Goal: Task Accomplishment & Management: Complete application form

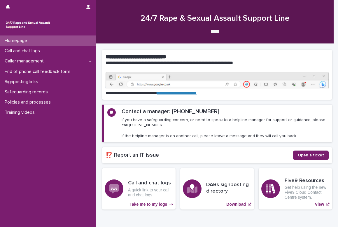
click at [225, 46] on div "**********" at bounding box center [217, 129] width 230 height 170
click at [20, 72] on p "End of phone call feedback form" at bounding box center [38, 72] width 73 height 6
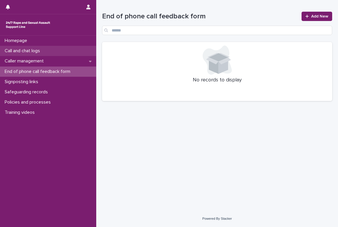
click at [21, 49] on p "Call and chat logs" at bounding box center [23, 51] width 42 height 6
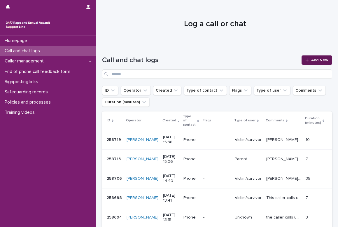
click at [225, 57] on link "Add New" at bounding box center [316, 59] width 31 height 9
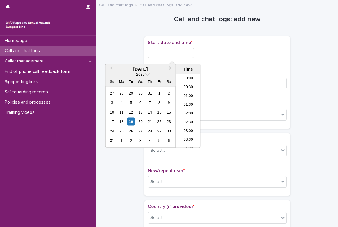
scroll to position [282, 0]
click at [175, 55] on input "text" at bounding box center [171, 53] width 46 height 10
click at [190, 110] on li "18:00" at bounding box center [188, 111] width 25 height 9
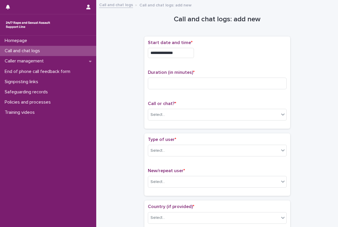
click at [177, 55] on input "**********" at bounding box center [171, 53] width 46 height 10
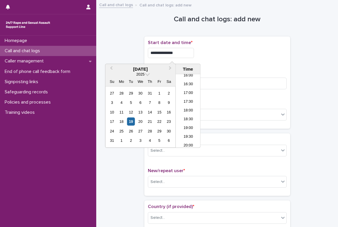
type input "**********"
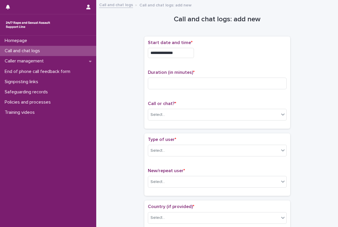
click at [225, 54] on div "**********" at bounding box center [217, 53] width 139 height 10
click at [186, 87] on input at bounding box center [217, 84] width 139 height 12
type input "*"
click at [182, 110] on div "Select..." at bounding box center [213, 115] width 131 height 10
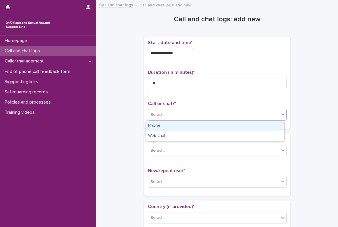
click at [173, 125] on div "Phone" at bounding box center [215, 126] width 138 height 10
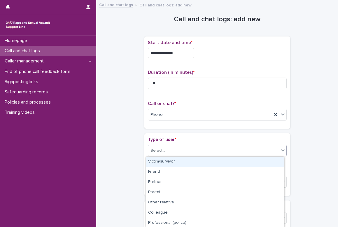
click at [174, 153] on div "Select..." at bounding box center [213, 151] width 131 height 10
click at [173, 160] on div "Victim/survivor" at bounding box center [215, 162] width 138 height 10
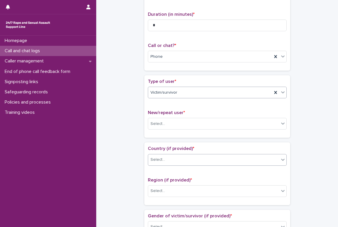
scroll to position [58, 0]
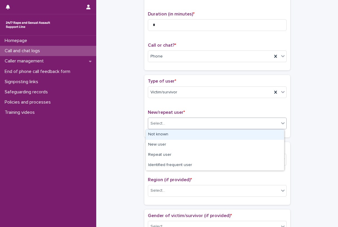
click at [166, 125] on div "Select..." at bounding box center [213, 124] width 131 height 10
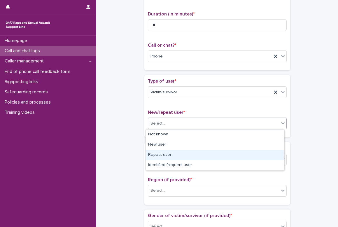
click at [170, 156] on div "Repeat user" at bounding box center [215, 155] width 138 height 10
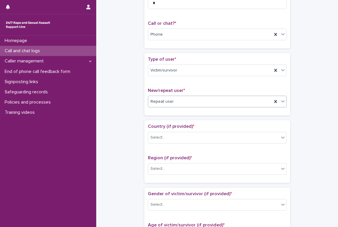
scroll to position [117, 0]
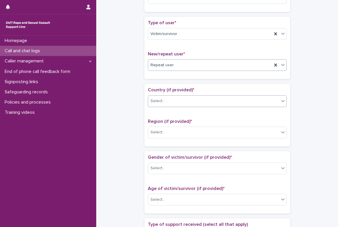
click at [169, 101] on div "Select..." at bounding box center [213, 101] width 131 height 10
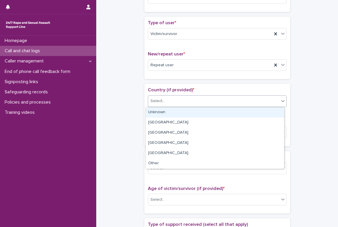
drag, startPoint x: 167, startPoint y: 115, endPoint x: 171, endPoint y: 125, distance: 11.4
click at [167, 114] on div "Unknown" at bounding box center [215, 112] width 138 height 10
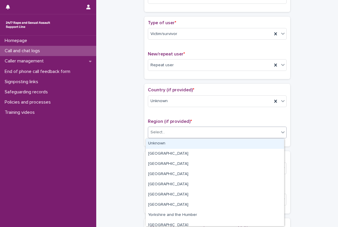
click at [169, 130] on div "Select..." at bounding box center [213, 132] width 131 height 10
click at [173, 143] on div "Unknown" at bounding box center [215, 143] width 138 height 10
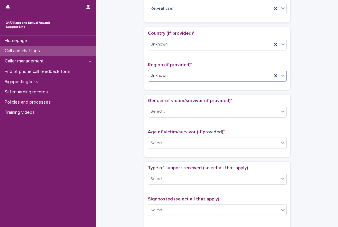
scroll to position [175, 0]
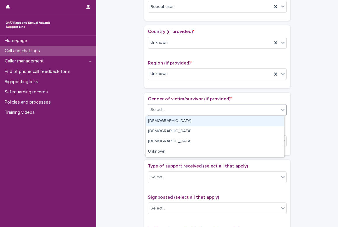
click at [171, 107] on div "Select..." at bounding box center [213, 110] width 131 height 10
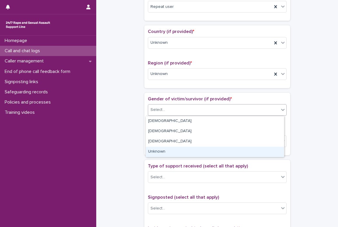
click at [172, 147] on div "Unknown" at bounding box center [215, 152] width 138 height 10
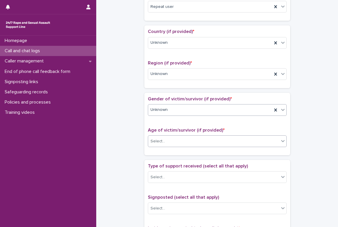
click at [172, 139] on div "Select..." at bounding box center [213, 141] width 131 height 10
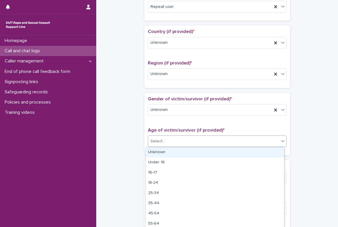
click at [175, 149] on div "Unknown" at bounding box center [215, 152] width 138 height 10
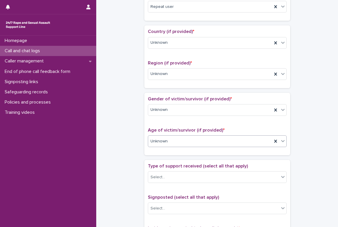
scroll to position [262, 0]
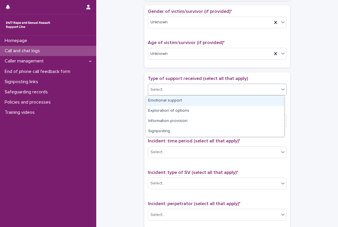
click at [166, 90] on div "Select..." at bounding box center [213, 90] width 131 height 10
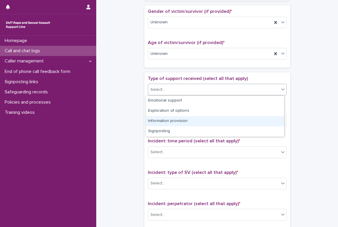
click at [124, 132] on div "**********" at bounding box center [217, 39] width 230 height 596
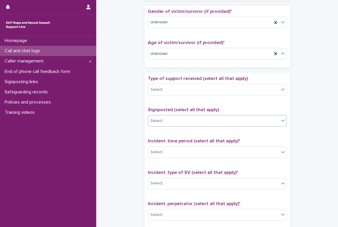
click at [174, 123] on div "Select..." at bounding box center [213, 121] width 131 height 10
click at [117, 132] on div "**********" at bounding box center [217, 39] width 230 height 596
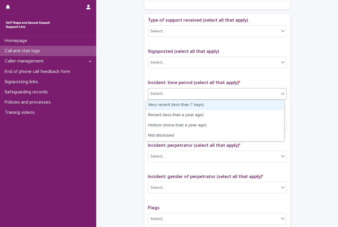
click at [174, 97] on div "Select..." at bounding box center [213, 94] width 131 height 10
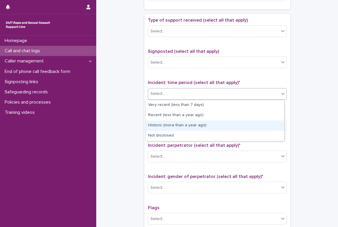
click at [186, 127] on div "Historic (more than a year ago)" at bounding box center [215, 125] width 138 height 10
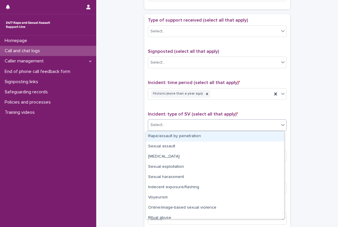
click at [182, 124] on div "Select..." at bounding box center [213, 125] width 131 height 10
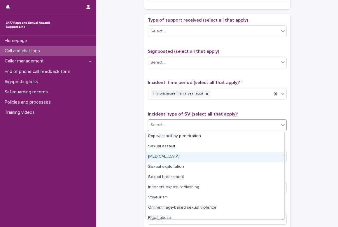
scroll to position [15, 0]
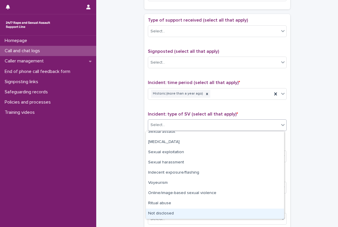
click at [168, 211] on div "Not disclosed" at bounding box center [215, 213] width 138 height 10
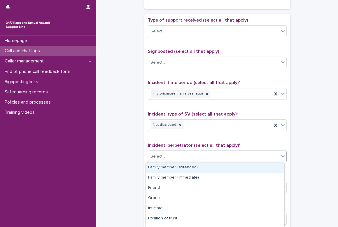
click at [182, 157] on div "Select..." at bounding box center [213, 157] width 131 height 10
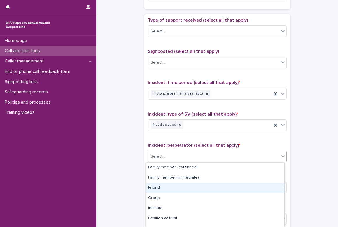
scroll to position [48, 0]
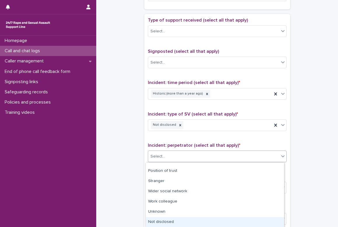
drag, startPoint x: 207, startPoint y: 196, endPoint x: 201, endPoint y: 217, distance: 21.5
click at [201, 217] on div "Not disclosed" at bounding box center [215, 222] width 138 height 10
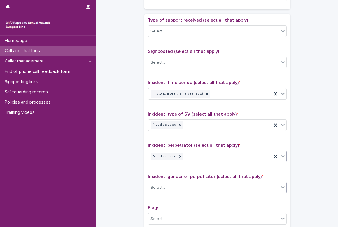
scroll to position [408, 0]
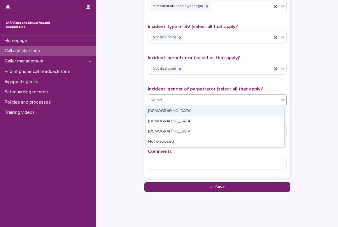
click at [171, 100] on div "Select..." at bounding box center [213, 100] width 131 height 10
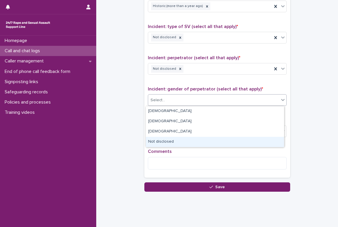
drag, startPoint x: 170, startPoint y: 115, endPoint x: 164, endPoint y: 142, distance: 28.1
click at [164, 142] on div "Not disclosed" at bounding box center [215, 142] width 138 height 10
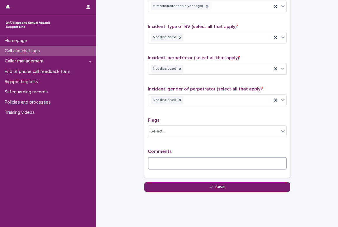
click at [168, 161] on textarea at bounding box center [217, 163] width 139 height 13
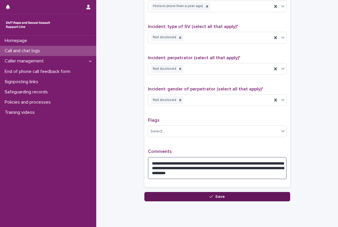
type textarea "**********"
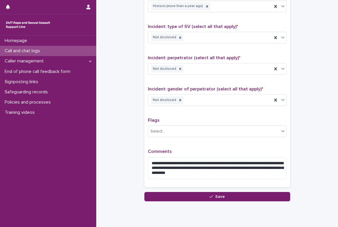
click at [220, 196] on span "Save" at bounding box center [220, 196] width 10 height 4
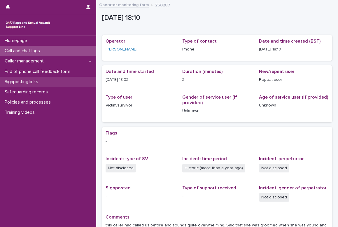
click at [23, 82] on p "Signposting links" at bounding box center [22, 82] width 41 height 6
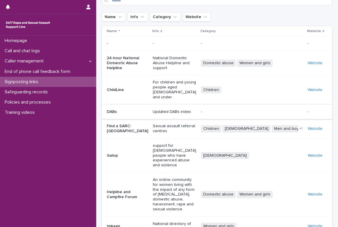
scroll to position [29, 0]
click at [161, 123] on p "Sexual assault referral centres" at bounding box center [174, 128] width 43 height 10
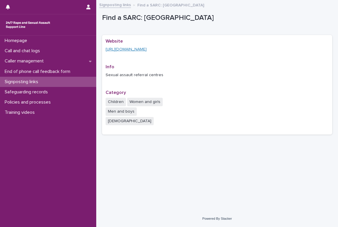
click at [136, 48] on link "https://www.nhs.uk/service-search/sexual-health-services/find-a-rape-and-sexual…" at bounding box center [126, 49] width 41 height 4
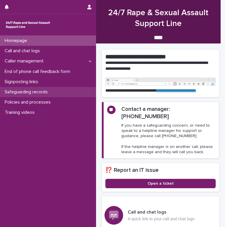
click at [16, 93] on p "Safeguarding records" at bounding box center [27, 92] width 50 height 6
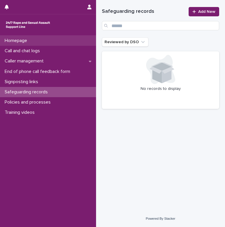
click at [17, 39] on p "Homepage" at bounding box center [16, 41] width 29 height 6
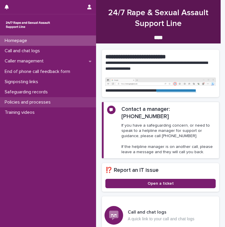
click at [21, 100] on p "Policies and processes" at bounding box center [28, 102] width 53 height 6
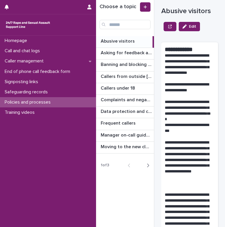
click at [148, 165] on icon "button" at bounding box center [148, 165] width 3 height 5
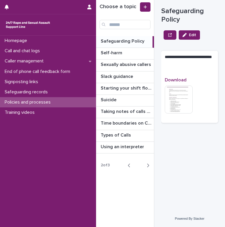
click at [124, 38] on p "Safeguarding Policy" at bounding box center [123, 40] width 45 height 7
click at [124, 41] on p "Safeguarding Policy" at bounding box center [123, 40] width 45 height 7
click at [186, 97] on img at bounding box center [179, 99] width 28 height 28
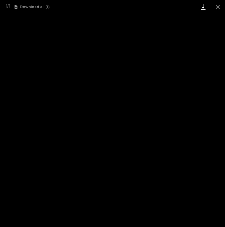
click at [204, 7] on link "Download" at bounding box center [203, 7] width 15 height 14
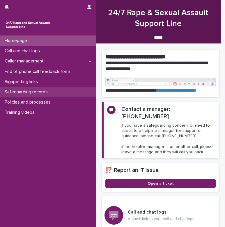
click at [27, 94] on p "Safeguarding records" at bounding box center [27, 92] width 50 height 6
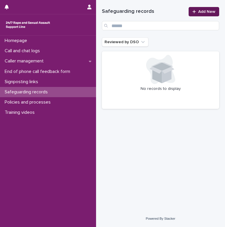
click at [204, 10] on span "Add New" at bounding box center [207, 12] width 17 height 4
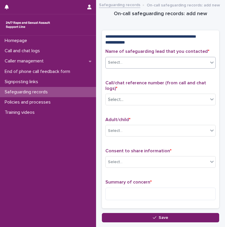
click at [209, 65] on icon at bounding box center [212, 62] width 6 height 6
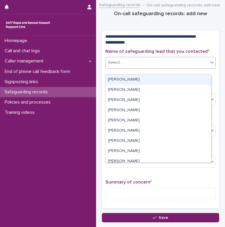
click at [209, 65] on icon at bounding box center [212, 62] width 6 height 6
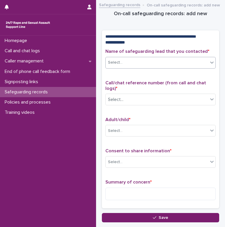
scroll to position [29, 0]
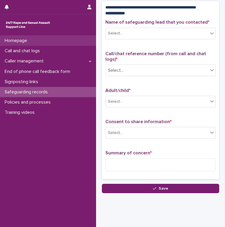
click at [17, 38] on p "Homepage" at bounding box center [16, 41] width 29 height 6
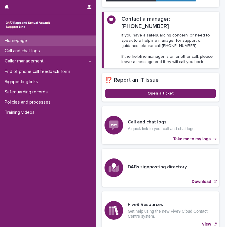
click at [22, 50] on p "Call and chat logs" at bounding box center [23, 51] width 42 height 6
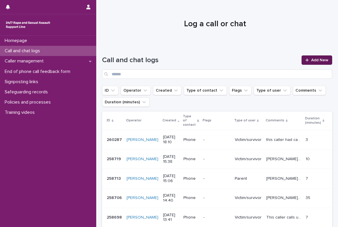
click at [225, 58] on span "Add New" at bounding box center [319, 60] width 17 height 4
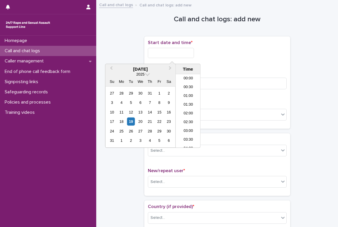
scroll to position [291, 0]
click at [165, 55] on input "text" at bounding box center [171, 53] width 46 height 10
click at [188, 102] on li "18:00" at bounding box center [188, 102] width 25 height 9
click at [180, 54] on input "**********" at bounding box center [171, 53] width 46 height 10
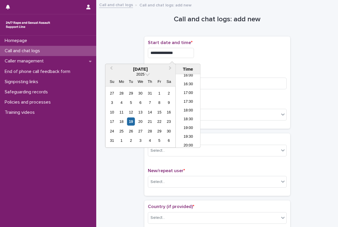
type input "**********"
click at [225, 63] on div "**********" at bounding box center [217, 82] width 139 height 85
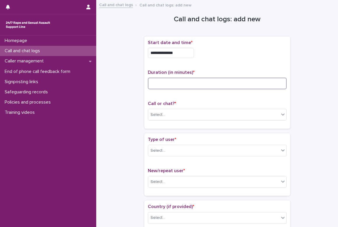
click at [167, 87] on input at bounding box center [217, 84] width 139 height 12
type input "**"
click at [168, 114] on div "Select..." at bounding box center [213, 115] width 131 height 10
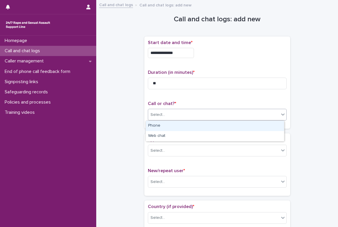
click at [169, 122] on div "Phone" at bounding box center [215, 126] width 138 height 10
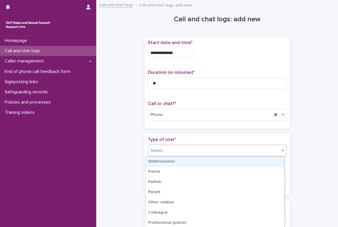
click at [164, 148] on div "Select..." at bounding box center [213, 151] width 131 height 10
click at [164, 160] on div "Victim/survivor" at bounding box center [215, 162] width 138 height 10
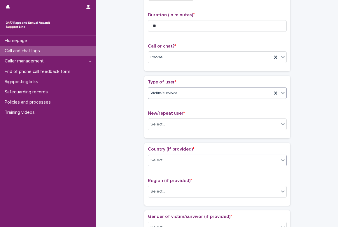
scroll to position [58, 0]
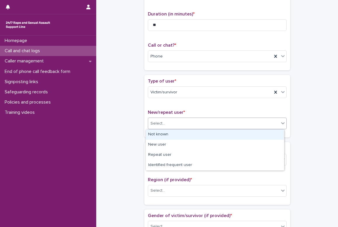
click at [166, 124] on div "Select..." at bounding box center [213, 124] width 131 height 10
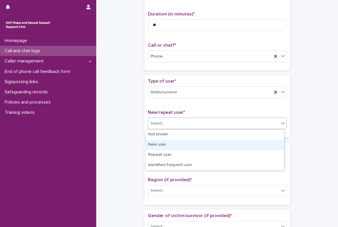
click at [169, 145] on div "New user" at bounding box center [215, 145] width 138 height 10
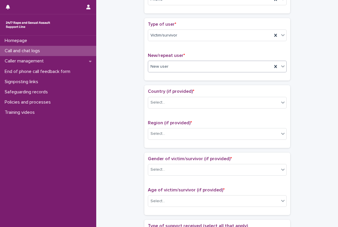
scroll to position [117, 0]
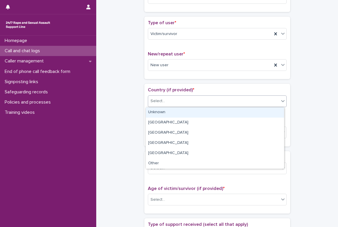
click at [165, 102] on div "Select..." at bounding box center [213, 101] width 131 height 10
click at [168, 108] on div "Unknown" at bounding box center [215, 112] width 138 height 10
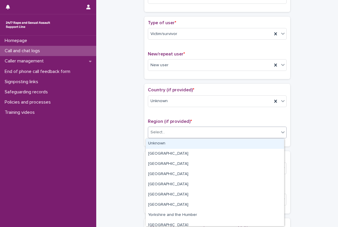
click at [174, 133] on div "Select..." at bounding box center [213, 132] width 131 height 10
click at [171, 143] on div "Unknown" at bounding box center [215, 143] width 138 height 10
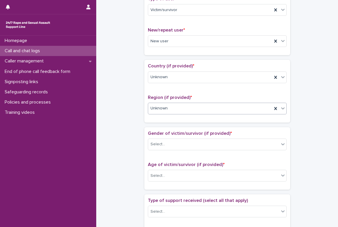
scroll to position [175, 0]
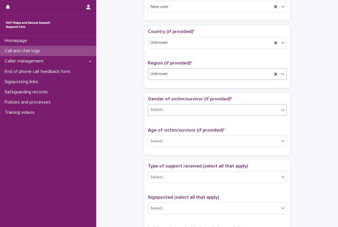
click at [180, 113] on div "Select..." at bounding box center [213, 110] width 131 height 10
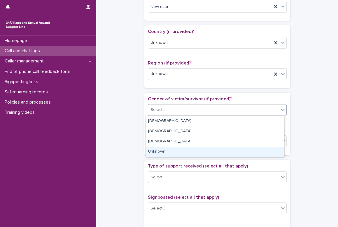
click at [173, 152] on div "Unknown" at bounding box center [215, 152] width 138 height 10
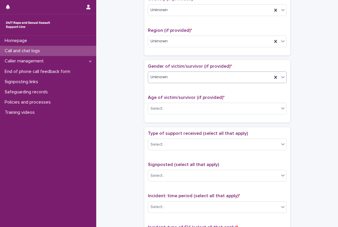
scroll to position [233, 0]
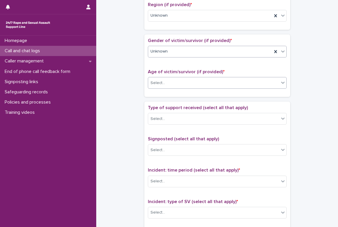
click at [164, 83] on div "Select..." at bounding box center [213, 83] width 131 height 10
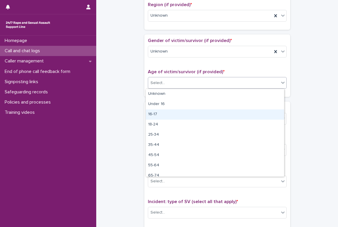
drag, startPoint x: 160, startPoint y: 109, endPoint x: 161, endPoint y: 114, distance: 4.7
click at [161, 114] on div "16-17" at bounding box center [215, 114] width 138 height 10
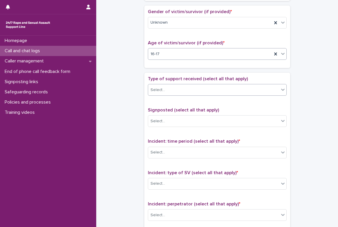
scroll to position [262, 0]
click at [171, 88] on div "Select..." at bounding box center [213, 90] width 131 height 10
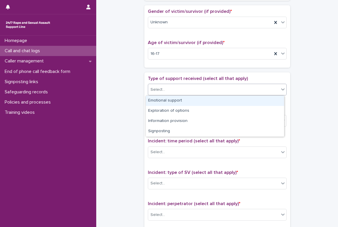
click at [173, 102] on div "Emotional support" at bounding box center [215, 101] width 138 height 10
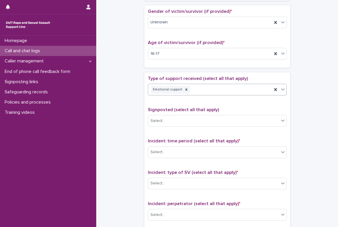
click at [225, 87] on icon at bounding box center [283, 89] width 6 height 6
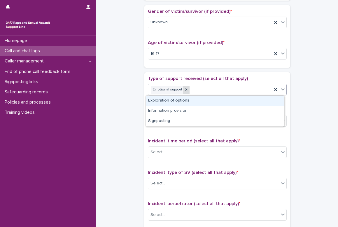
click at [184, 90] on icon at bounding box center [186, 89] width 4 height 4
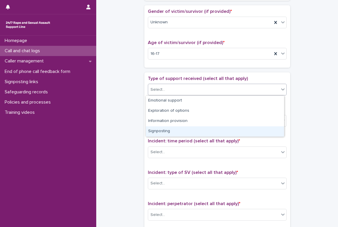
click at [180, 131] on div "Signposting" at bounding box center [215, 131] width 138 height 10
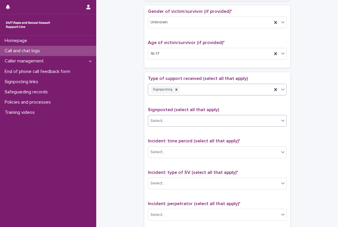
click at [173, 122] on div "Select..." at bounding box center [213, 121] width 131 height 10
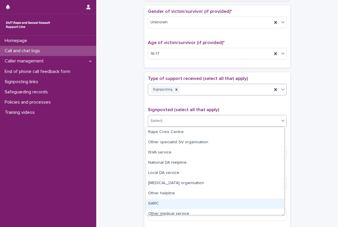
drag, startPoint x: 164, startPoint y: 198, endPoint x: 162, endPoint y: 203, distance: 5.3
click at [162, 203] on div "SARC" at bounding box center [215, 204] width 138 height 10
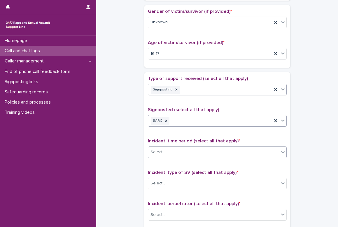
scroll to position [292, 0]
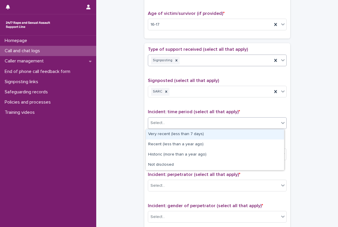
click at [174, 122] on div "Select..." at bounding box center [213, 123] width 131 height 10
click at [185, 135] on div "Very recent (less than 7 days)" at bounding box center [215, 134] width 138 height 10
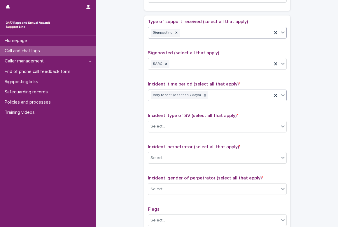
scroll to position [321, 0]
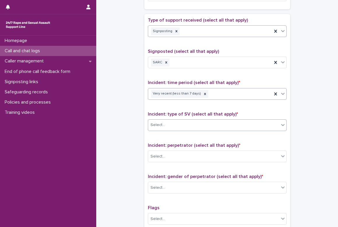
click at [178, 127] on div "Select..." at bounding box center [213, 125] width 131 height 10
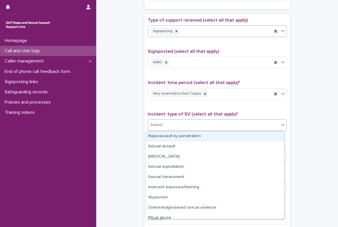
click at [184, 132] on div "Rape/assault by penetration" at bounding box center [215, 136] width 138 height 10
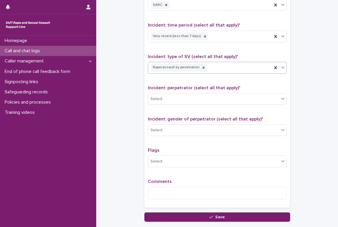
scroll to position [379, 0]
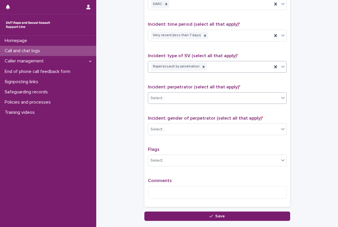
click at [175, 99] on div "Select..." at bounding box center [213, 98] width 131 height 10
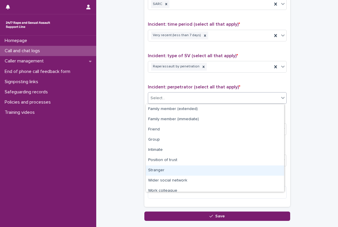
scroll to position [25, 0]
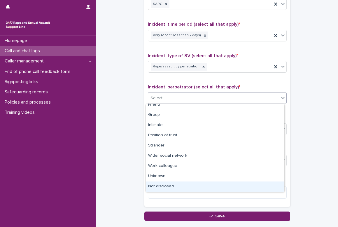
click at [176, 183] on div "Not disclosed" at bounding box center [215, 186] width 138 height 10
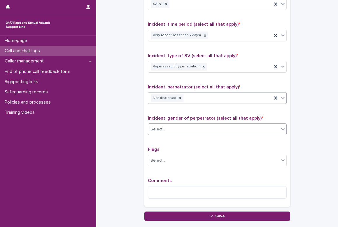
click at [175, 131] on div "Select..." at bounding box center [213, 129] width 131 height 10
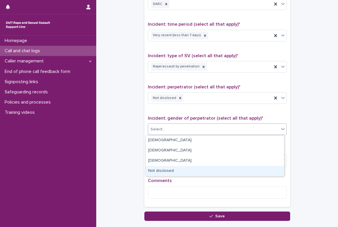
click at [175, 169] on div "Not disclosed" at bounding box center [215, 171] width 138 height 10
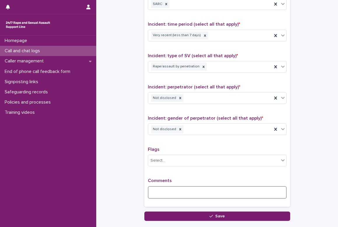
click at [172, 192] on textarea at bounding box center [217, 192] width 139 height 13
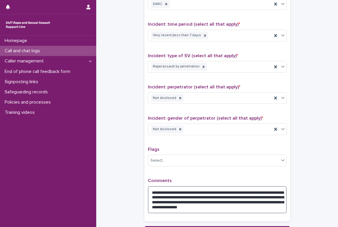
click at [225, 197] on textarea "**********" at bounding box center [217, 199] width 139 height 27
click at [225, 191] on textarea "**********" at bounding box center [217, 199] width 139 height 27
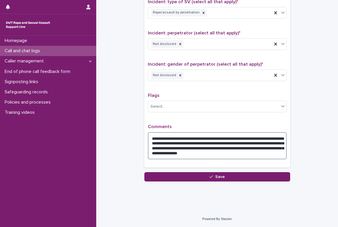
click at [225, 152] on textarea "**********" at bounding box center [217, 145] width 139 height 27
click at [178, 153] on textarea "**********" at bounding box center [217, 145] width 139 height 27
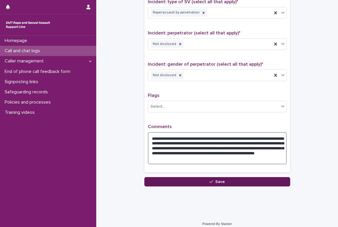
type textarea "**********"
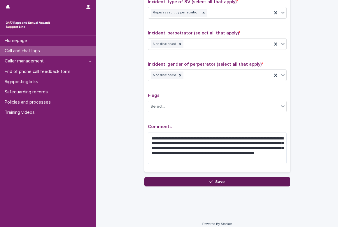
click at [223, 181] on button "Save" at bounding box center [217, 181] width 146 height 9
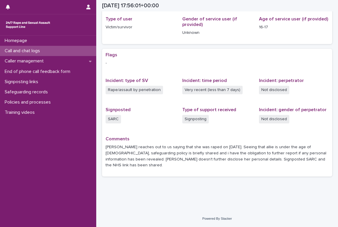
scroll to position [72, 0]
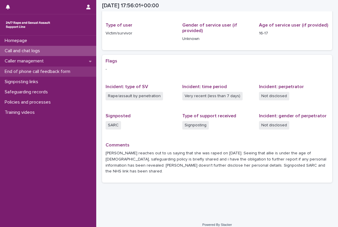
click at [16, 72] on p "End of phone call feedback form" at bounding box center [38, 72] width 73 height 6
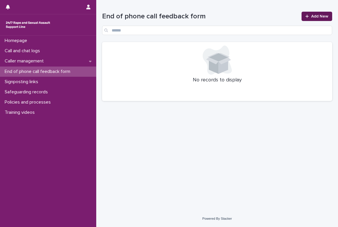
click at [225, 17] on span "Add New" at bounding box center [319, 16] width 17 height 4
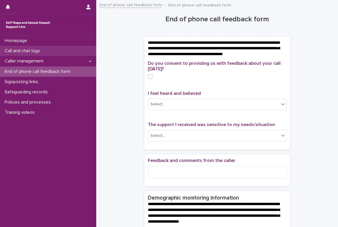
click at [24, 50] on p "Call and chat logs" at bounding box center [23, 51] width 42 height 6
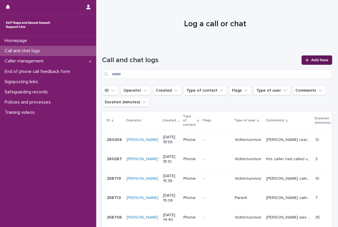
click at [225, 58] on link "Add New" at bounding box center [316, 59] width 31 height 9
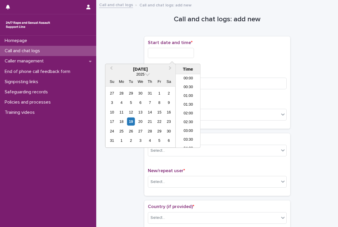
scroll to position [300, 0]
click at [180, 51] on input "text" at bounding box center [171, 53] width 46 height 10
click at [191, 102] on li "18:30" at bounding box center [188, 102] width 25 height 9
click at [178, 54] on input "**********" at bounding box center [171, 53] width 46 height 10
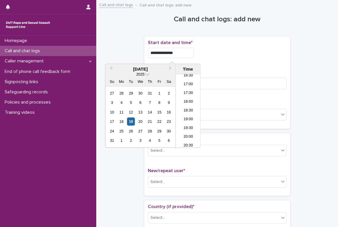
type input "**********"
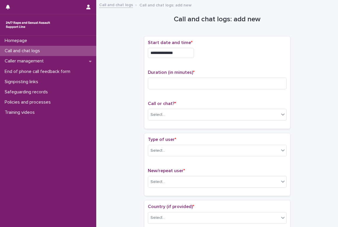
click at [151, 87] on input at bounding box center [217, 84] width 139 height 12
type input "*"
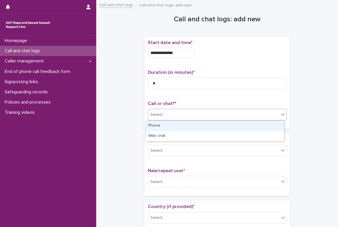
click at [165, 111] on div "Select..." at bounding box center [213, 115] width 131 height 10
click at [165, 126] on div "Phone" at bounding box center [215, 126] width 138 height 10
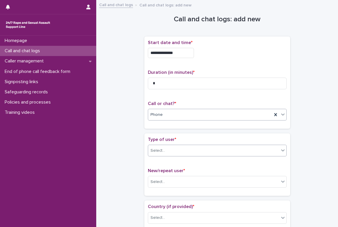
click at [168, 148] on div "Select..." at bounding box center [213, 151] width 131 height 10
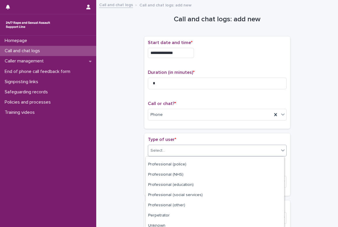
scroll to position [83, 0]
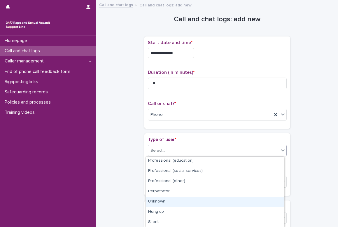
click at [166, 200] on div "Unknown" at bounding box center [215, 201] width 138 height 10
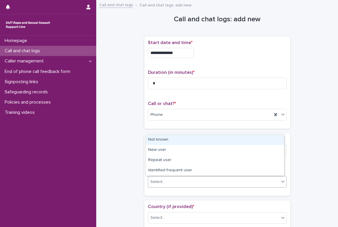
click at [166, 180] on div "Select..." at bounding box center [213, 182] width 131 height 10
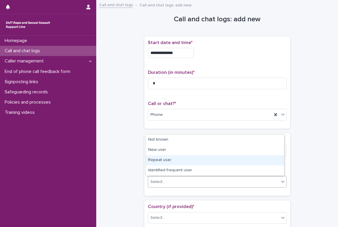
click at [171, 158] on div "Repeat user" at bounding box center [215, 160] width 138 height 10
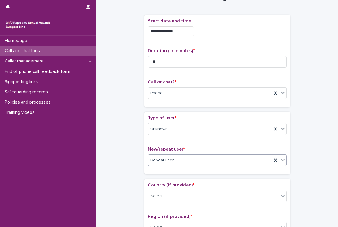
scroll to position [58, 0]
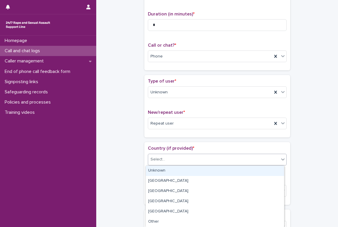
click at [171, 158] on div "Select..." at bounding box center [213, 160] width 131 height 10
click at [170, 171] on div "Unknown" at bounding box center [215, 171] width 138 height 10
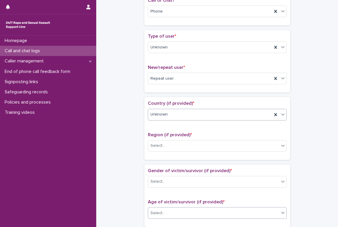
scroll to position [146, 0]
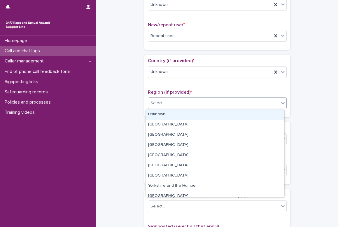
click at [165, 106] on div "Select..." at bounding box center [213, 103] width 131 height 10
click at [164, 116] on div "Unknown" at bounding box center [215, 114] width 138 height 10
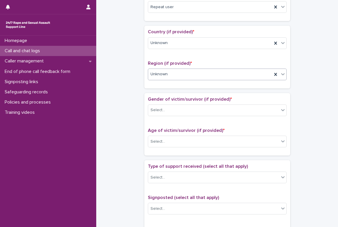
scroll to position [175, 0]
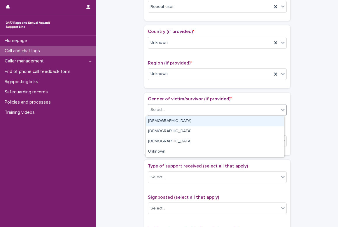
click at [166, 111] on input "text" at bounding box center [166, 109] width 1 height 5
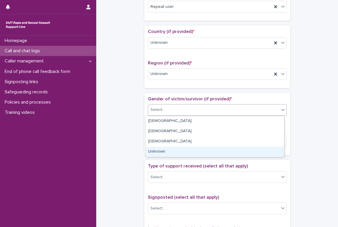
click at [157, 155] on div "Unknown" at bounding box center [215, 152] width 138 height 10
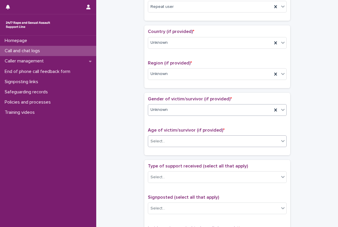
click at [152, 139] on div "Select..." at bounding box center [157, 141] width 15 height 6
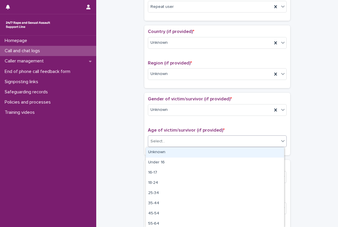
click at [158, 151] on div "Unknown" at bounding box center [215, 152] width 138 height 10
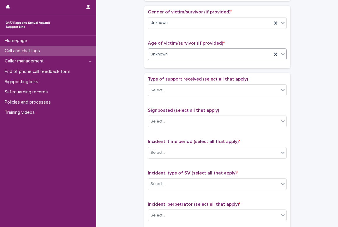
scroll to position [262, 0]
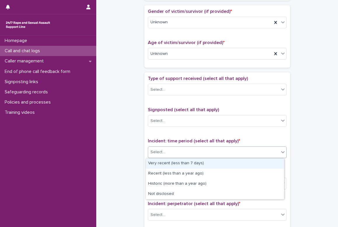
click at [168, 150] on div "Select..." at bounding box center [213, 152] width 131 height 10
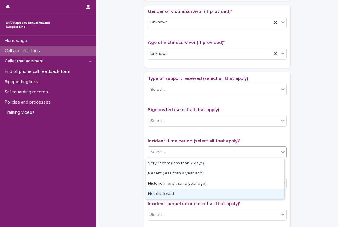
click at [166, 194] on div "Not disclosed" at bounding box center [215, 194] width 138 height 10
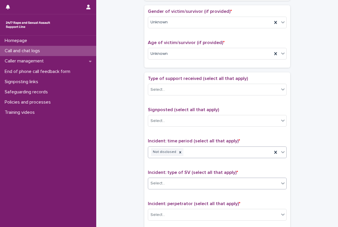
click at [160, 183] on div "Select..." at bounding box center [157, 183] width 15 height 6
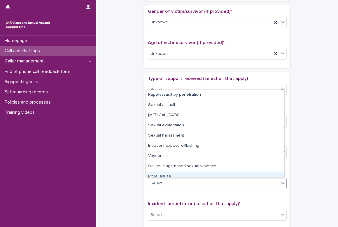
scroll to position [15, 0]
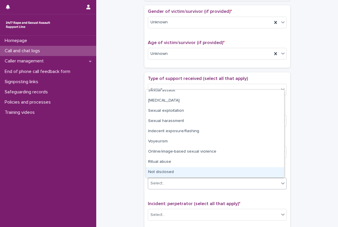
click at [166, 172] on div "Not disclosed" at bounding box center [215, 172] width 138 height 10
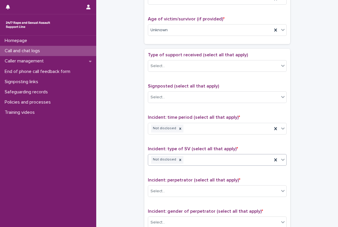
scroll to position [321, 0]
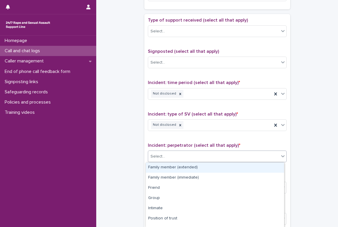
click at [171, 155] on div "Select..." at bounding box center [213, 157] width 131 height 10
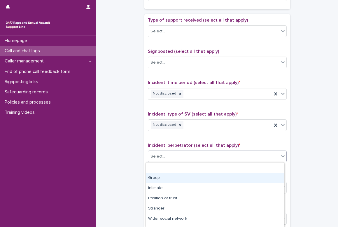
scroll to position [48, 0]
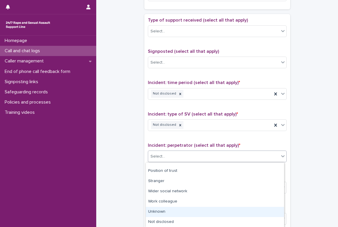
click at [163, 210] on div "Unknown" at bounding box center [215, 212] width 138 height 10
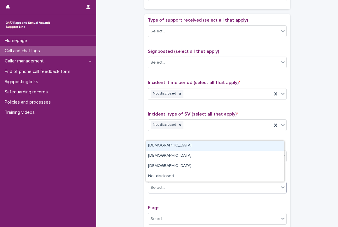
click at [169, 186] on div "Select..." at bounding box center [213, 188] width 131 height 10
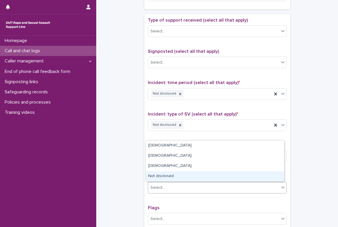
click at [169, 175] on div "Not disclosed" at bounding box center [215, 176] width 138 height 10
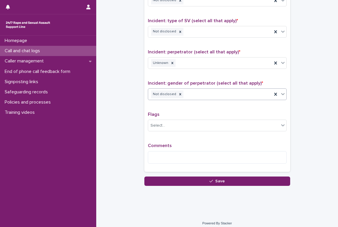
scroll to position [418, 0]
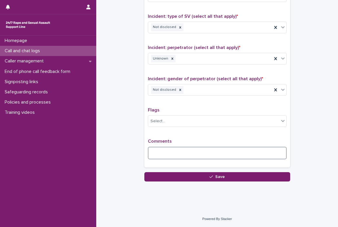
click at [166, 153] on textarea at bounding box center [217, 153] width 139 height 13
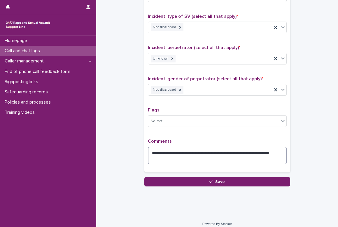
click at [219, 150] on textarea "**********" at bounding box center [217, 155] width 139 height 17
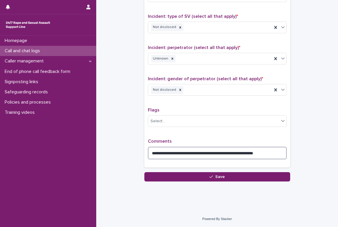
click at [225, 154] on textarea "**********" at bounding box center [217, 153] width 139 height 13
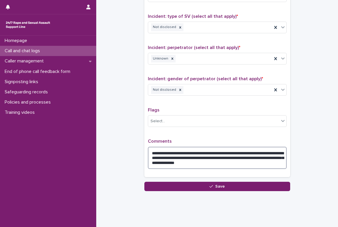
click at [186, 163] on textarea "**********" at bounding box center [217, 158] width 139 height 22
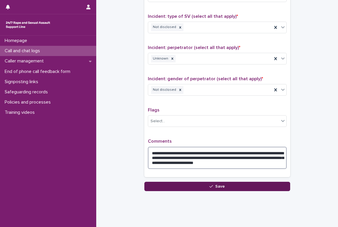
type textarea "**********"
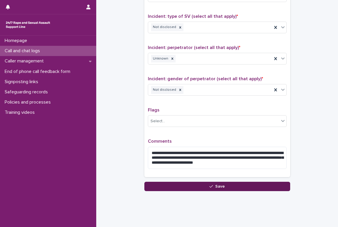
click at [215, 186] on span "Save" at bounding box center [220, 186] width 10 height 4
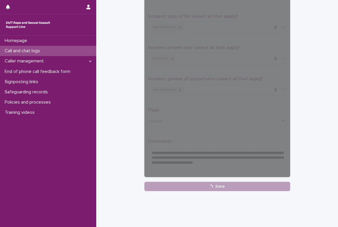
scroll to position [66, 0]
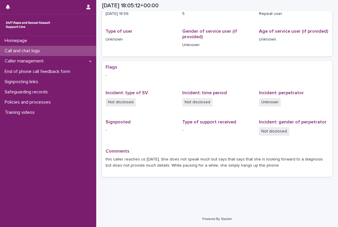
click at [19, 49] on p "Call and chat logs" at bounding box center [23, 51] width 42 height 6
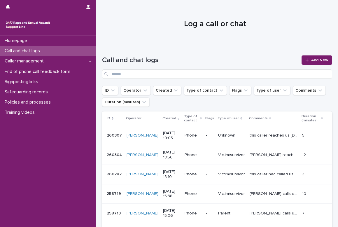
click at [43, 52] on p "Call and chat logs" at bounding box center [23, 51] width 42 height 6
click at [225, 58] on span "Add New" at bounding box center [319, 60] width 17 height 4
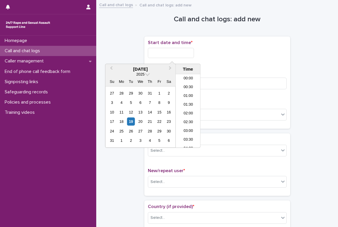
click at [167, 55] on input "text" at bounding box center [171, 53] width 46 height 10
click at [192, 111] on li "19:00" at bounding box center [188, 111] width 25 height 9
click at [185, 55] on input "**********" at bounding box center [171, 53] width 46 height 10
type input "**********"
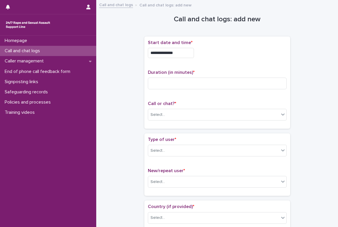
click at [223, 74] on p "Duration (in minutes) *" at bounding box center [217, 73] width 139 height 6
click at [187, 88] on input at bounding box center [217, 84] width 139 height 12
type input "**"
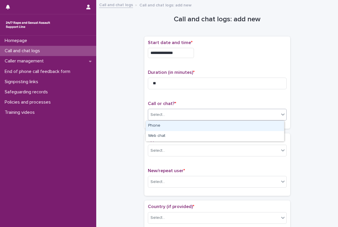
click at [161, 110] on div "Select..." at bounding box center [213, 115] width 131 height 10
click at [157, 129] on div "Phone" at bounding box center [215, 126] width 138 height 10
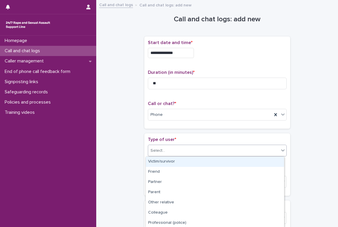
click at [155, 148] on div "Select..." at bounding box center [157, 151] width 15 height 6
click at [159, 165] on div "Victim/survivor" at bounding box center [215, 162] width 138 height 10
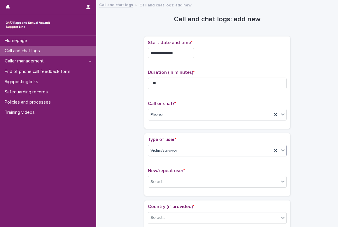
scroll to position [58, 0]
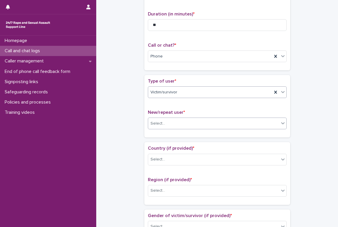
click at [167, 123] on div "Select..." at bounding box center [213, 124] width 131 height 10
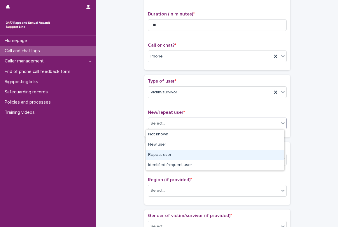
click at [163, 154] on div "Repeat user" at bounding box center [215, 155] width 138 height 10
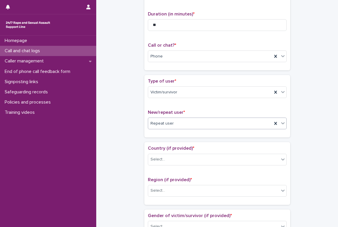
scroll to position [117, 0]
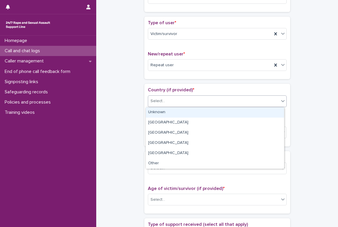
click at [160, 104] on div "Select..." at bounding box center [157, 101] width 15 height 6
click at [161, 111] on div "Unknown" at bounding box center [215, 112] width 138 height 10
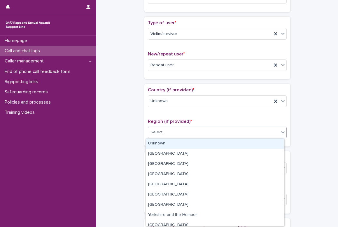
click at [158, 134] on div "Select..." at bounding box center [157, 132] width 15 height 6
click at [159, 143] on div "Unknown" at bounding box center [215, 143] width 138 height 10
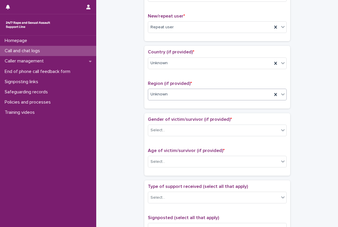
scroll to position [204, 0]
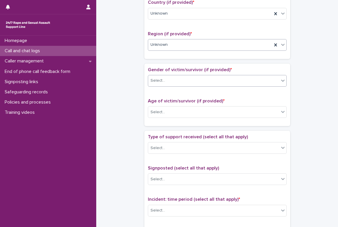
click at [162, 79] on div "Select..." at bounding box center [213, 81] width 131 height 10
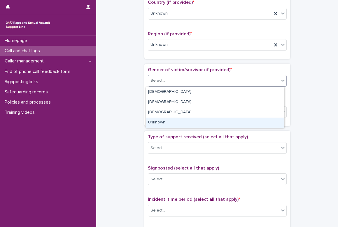
click at [161, 118] on div "Unknown" at bounding box center [215, 122] width 138 height 10
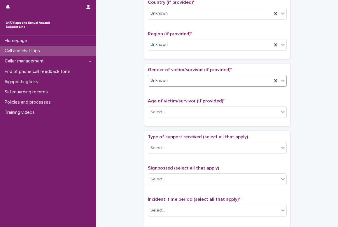
scroll to position [233, 0]
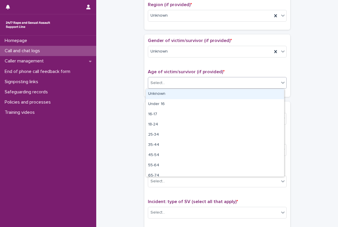
click at [158, 83] on div "Select..." at bounding box center [157, 83] width 15 height 6
click at [158, 94] on div "Unknown" at bounding box center [215, 94] width 138 height 10
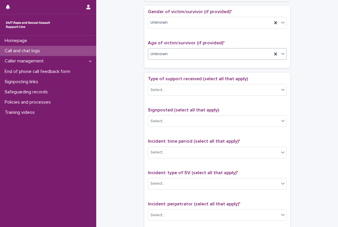
scroll to position [262, 0]
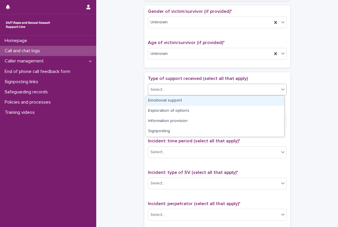
click at [156, 89] on div "Select..." at bounding box center [157, 90] width 15 height 6
click at [161, 102] on div "Emotional support" at bounding box center [215, 101] width 138 height 10
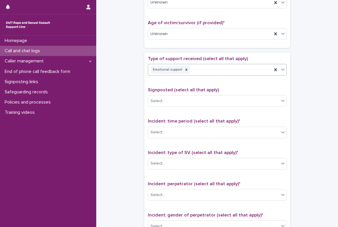
scroll to position [321, 0]
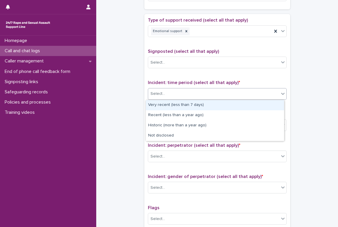
click at [154, 94] on div "Select..." at bounding box center [157, 94] width 15 height 6
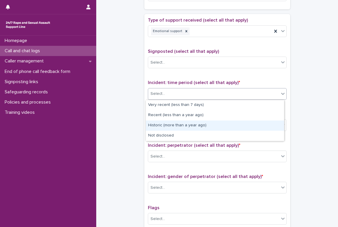
drag, startPoint x: 157, startPoint y: 110, endPoint x: 154, endPoint y: 126, distance: 16.5
click at [154, 126] on div "Historic (more than a year ago)" at bounding box center [215, 125] width 138 height 10
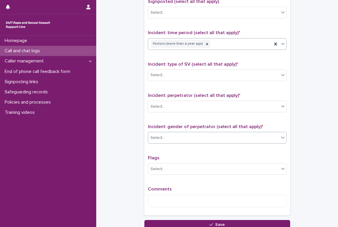
scroll to position [379, 0]
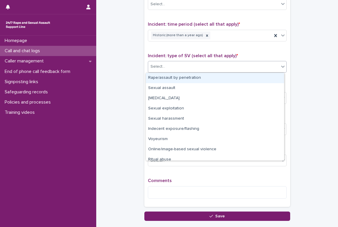
click at [156, 67] on div "Select..." at bounding box center [157, 67] width 15 height 6
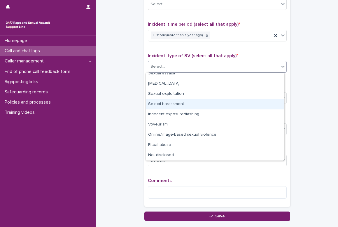
scroll to position [0, 0]
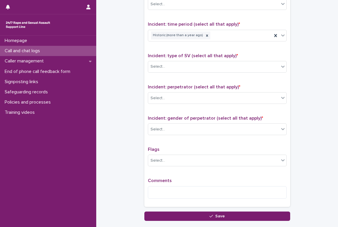
click at [225, 66] on div "Select..." at bounding box center [213, 67] width 131 height 10
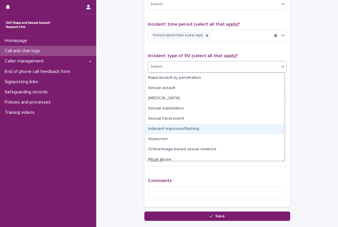
scroll to position [15, 0]
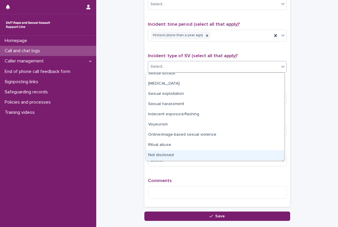
click at [201, 152] on div "Not disclosed" at bounding box center [215, 155] width 138 height 10
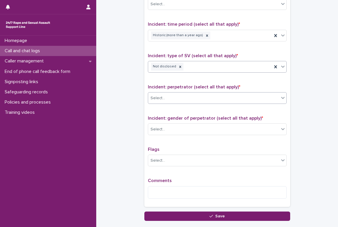
click at [185, 98] on div "Select..." at bounding box center [213, 98] width 131 height 10
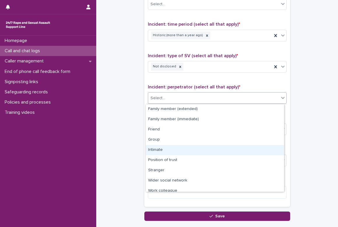
scroll to position [25, 0]
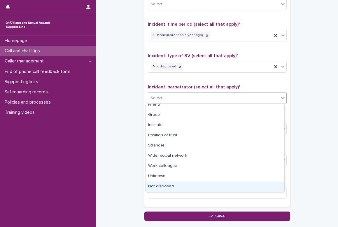
click at [181, 185] on div "Not disclosed" at bounding box center [215, 186] width 138 height 10
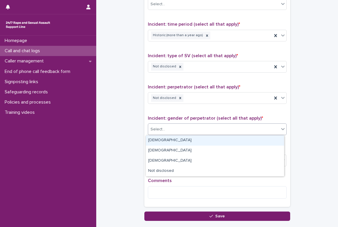
click at [166, 128] on div "Select..." at bounding box center [213, 129] width 131 height 10
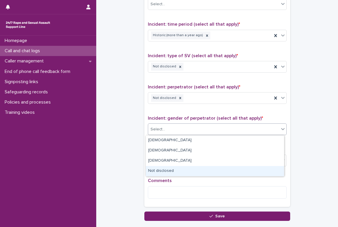
click at [172, 173] on div "Not disclosed" at bounding box center [215, 171] width 138 height 10
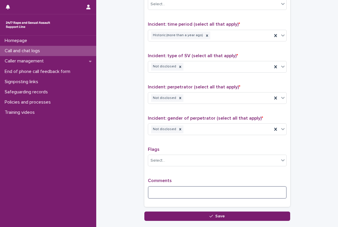
click at [158, 188] on textarea at bounding box center [217, 192] width 139 height 13
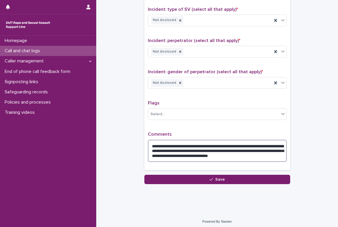
scroll to position [428, 0]
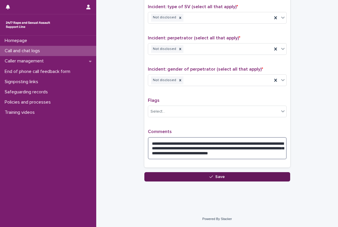
type textarea "**********"
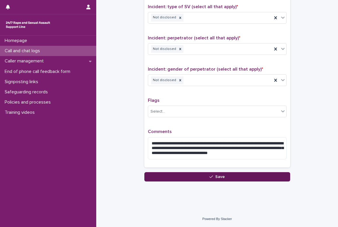
click at [221, 177] on span "Save" at bounding box center [220, 177] width 10 height 4
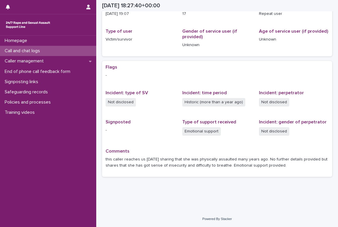
scroll to position [66, 0]
click at [24, 50] on p "Call and chat logs" at bounding box center [23, 51] width 42 height 6
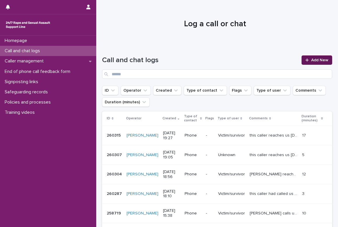
click at [225, 58] on link "Add New" at bounding box center [316, 59] width 31 height 9
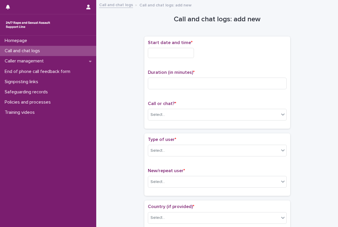
click at [183, 51] on input "text" at bounding box center [171, 53] width 46 height 10
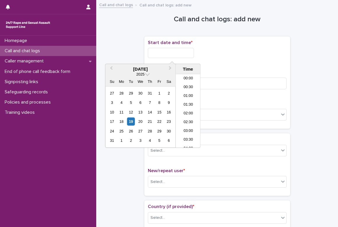
scroll to position [309, 0]
click at [191, 109] on li "19:30" at bounding box center [188, 111] width 25 height 9
type input "**********"
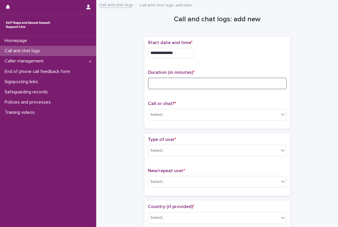
click at [180, 81] on input at bounding box center [217, 84] width 139 height 12
type input "**"
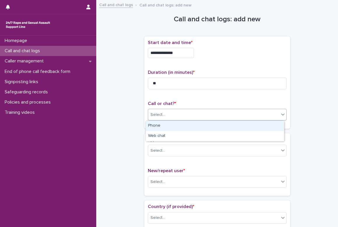
click at [163, 113] on div "Select..." at bounding box center [213, 115] width 131 height 10
click at [159, 129] on div "Phone" at bounding box center [215, 126] width 138 height 10
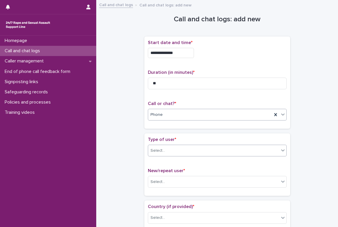
click at [158, 152] on div "Select..." at bounding box center [157, 151] width 15 height 6
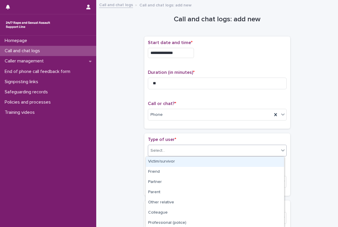
click at [159, 161] on div "Victim/survivor" at bounding box center [215, 162] width 138 height 10
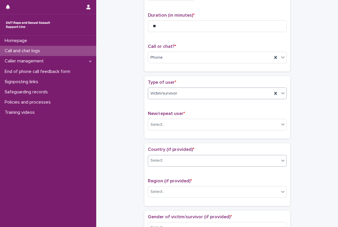
scroll to position [58, 0]
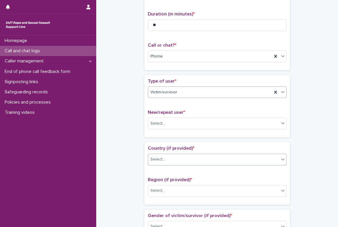
click at [166, 159] on input "text" at bounding box center [166, 159] width 1 height 5
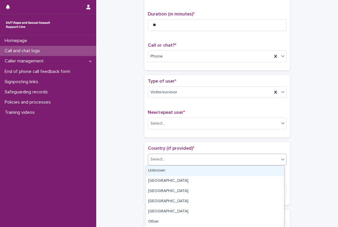
click at [162, 169] on div "Unknown" at bounding box center [215, 171] width 138 height 10
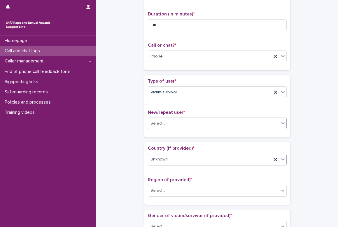
click at [176, 127] on div "Select..." at bounding box center [213, 124] width 131 height 10
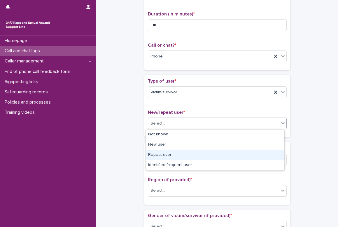
click at [166, 153] on div "Repeat user" at bounding box center [215, 155] width 138 height 10
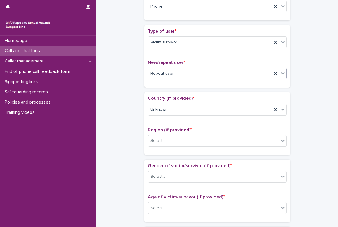
scroll to position [117, 0]
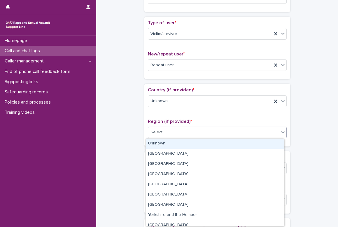
click at [166, 129] on div at bounding box center [166, 132] width 1 height 6
drag, startPoint x: 166, startPoint y: 169, endPoint x: 170, endPoint y: 145, distance: 24.5
click at [170, 145] on div "Unknown" at bounding box center [215, 143] width 138 height 10
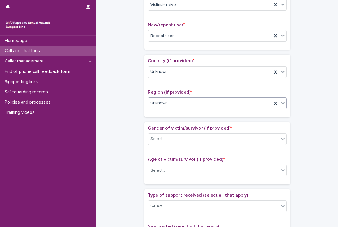
scroll to position [175, 0]
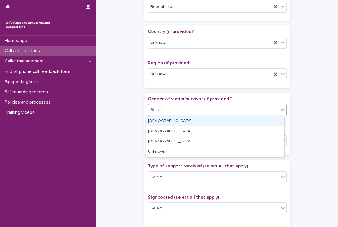
click at [169, 110] on div "Select..." at bounding box center [213, 110] width 131 height 10
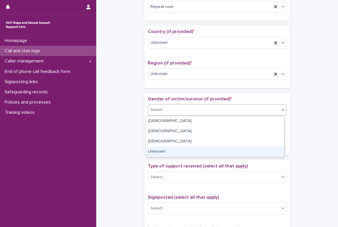
drag, startPoint x: 165, startPoint y: 125, endPoint x: 162, endPoint y: 150, distance: 25.1
click at [162, 150] on div "Unknown" at bounding box center [215, 152] width 138 height 10
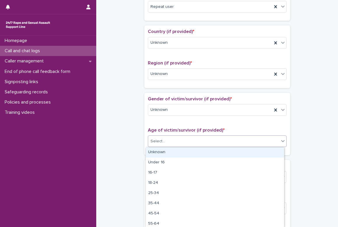
click at [161, 143] on div "Select..." at bounding box center [157, 141] width 15 height 6
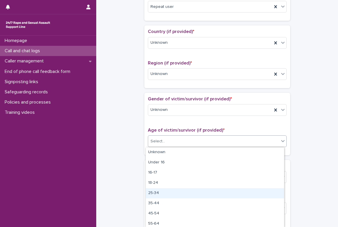
click at [153, 192] on div "25-34" at bounding box center [215, 193] width 138 height 10
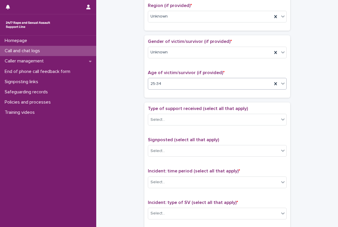
scroll to position [233, 0]
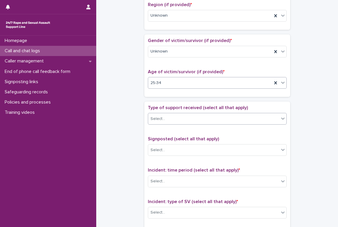
click at [165, 120] on div "Select..." at bounding box center [213, 119] width 131 height 10
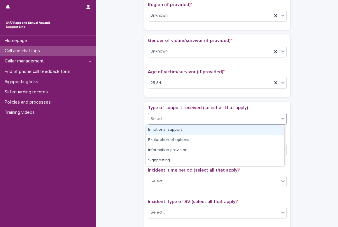
click at [159, 130] on div "Emotional support" at bounding box center [215, 130] width 138 height 10
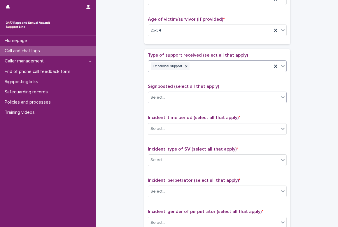
scroll to position [292, 0]
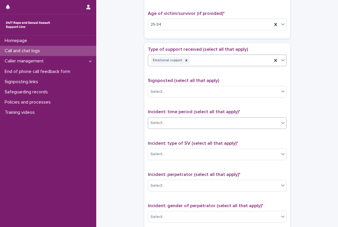
click at [155, 126] on div "Select..." at bounding box center [157, 123] width 15 height 6
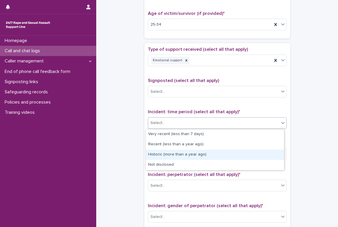
click at [153, 155] on div "Historic (more than a year ago)" at bounding box center [215, 155] width 138 height 10
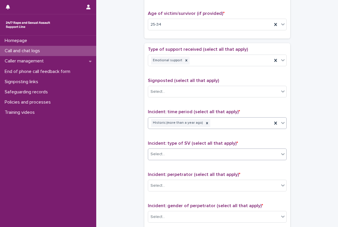
click at [154, 151] on div "Select..." at bounding box center [157, 154] width 15 height 6
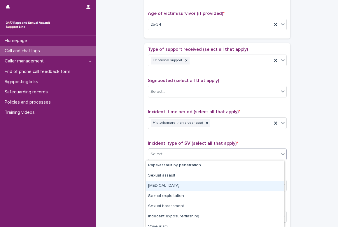
click at [153, 188] on div "[MEDICAL_DATA]" at bounding box center [215, 186] width 138 height 10
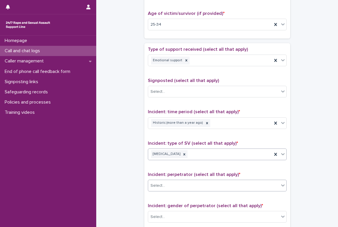
scroll to position [350, 0]
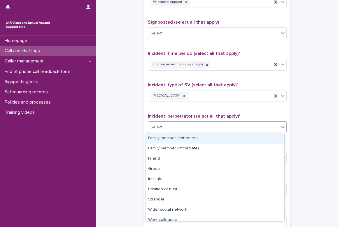
click at [184, 131] on div "Select..." at bounding box center [213, 127] width 131 height 10
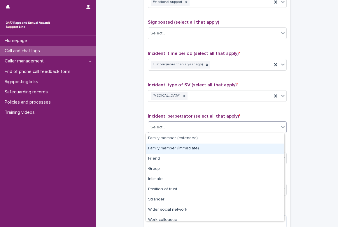
click at [181, 149] on div "Family member (immediate)" at bounding box center [215, 148] width 138 height 10
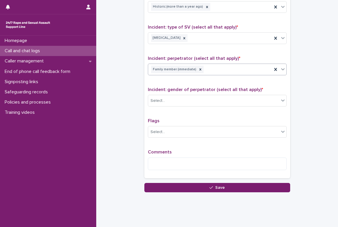
scroll to position [408, 0]
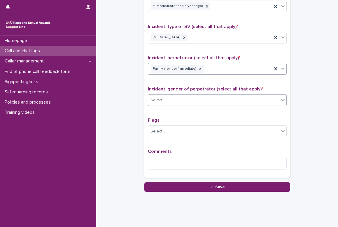
click at [176, 101] on div "Select..." at bounding box center [213, 100] width 131 height 10
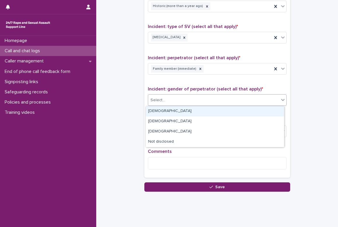
click at [171, 110] on div "[DEMOGRAPHIC_DATA]" at bounding box center [215, 111] width 138 height 10
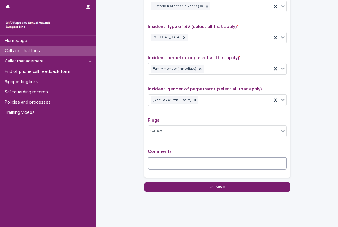
click at [157, 157] on textarea at bounding box center [217, 163] width 139 height 13
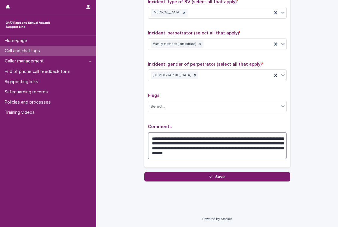
scroll to position [433, 0]
click at [225, 143] on textarea "**********" at bounding box center [217, 145] width 139 height 27
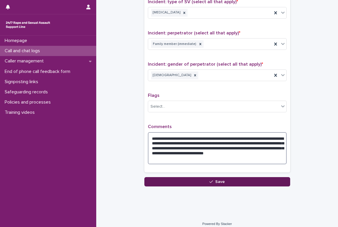
type textarea "**********"
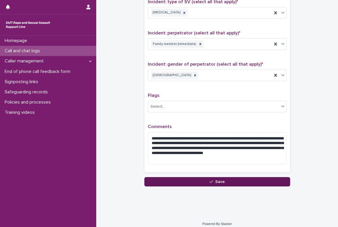
click at [219, 180] on span "Save" at bounding box center [220, 182] width 10 height 4
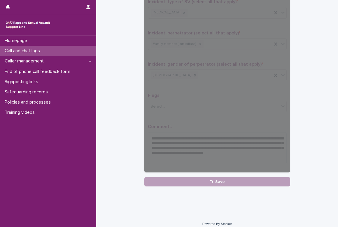
scroll to position [72, 0]
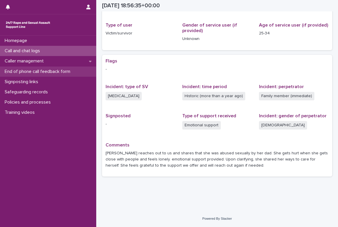
click at [33, 71] on p "End of phone call feedback form" at bounding box center [38, 72] width 73 height 6
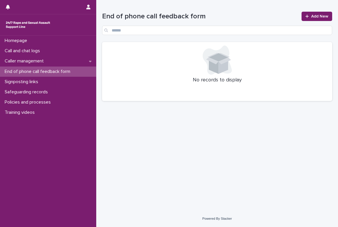
click at [20, 72] on p "End of phone call feedback form" at bounding box center [38, 72] width 73 height 6
click at [225, 15] on span "Add New" at bounding box center [319, 16] width 17 height 4
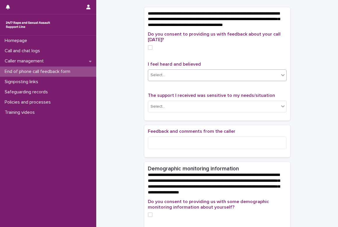
scroll to position [29, 0]
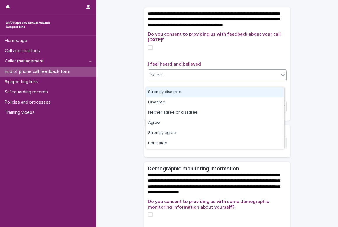
click at [225, 78] on icon at bounding box center [283, 75] width 6 height 6
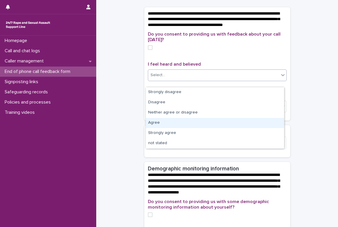
click at [157, 126] on div "Agree" at bounding box center [215, 123] width 138 height 10
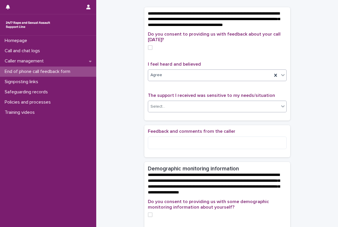
click at [225, 109] on icon at bounding box center [283, 106] width 6 height 6
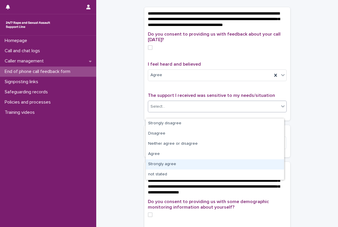
click at [155, 166] on div "Strongly agree" at bounding box center [215, 164] width 138 height 10
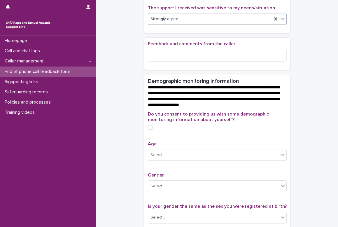
scroll to position [87, 0]
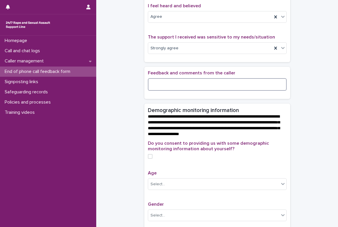
click at [168, 90] on textarea at bounding box center [217, 84] width 139 height 13
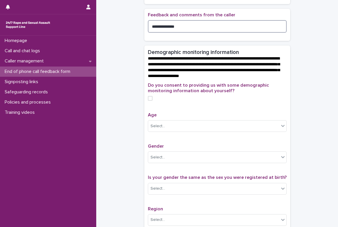
scroll to position [146, 0]
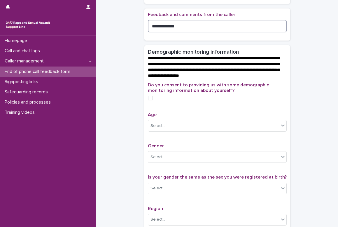
click at [148, 100] on span at bounding box center [150, 98] width 5 height 5
type textarea "**********"
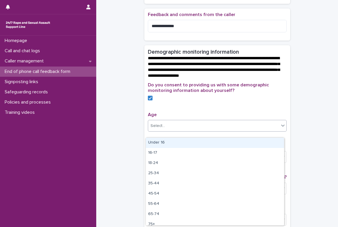
click at [225, 128] on icon at bounding box center [283, 125] width 6 height 6
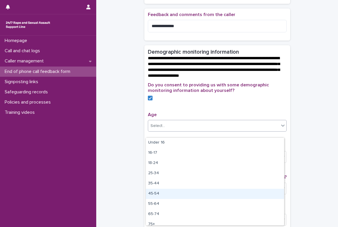
scroll to position [15, 0]
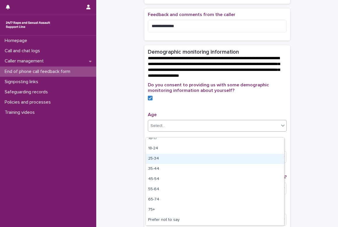
click at [193, 160] on div "25-34" at bounding box center [215, 159] width 138 height 10
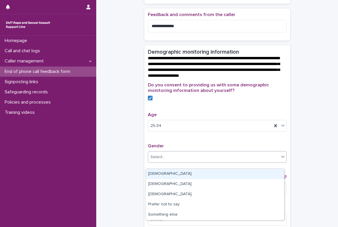
click at [225, 158] on icon at bounding box center [282, 157] width 3 height 2
click at [215, 175] on div "[DEMOGRAPHIC_DATA]" at bounding box center [215, 174] width 138 height 10
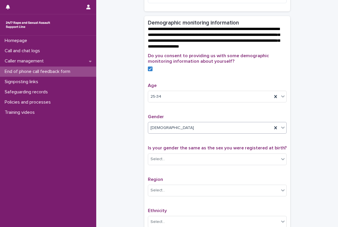
scroll to position [175, 0]
click at [225, 130] on icon at bounding box center [283, 127] width 6 height 6
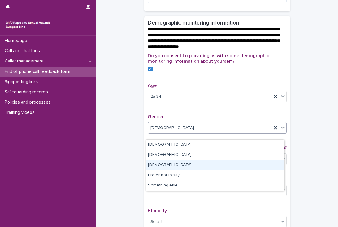
click at [225, 166] on div "[DEMOGRAPHIC_DATA]" at bounding box center [215, 165] width 138 height 10
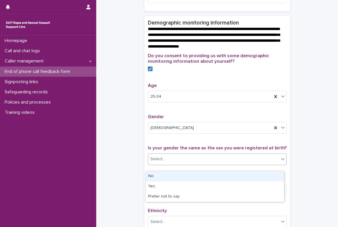
click at [225, 160] on icon at bounding box center [282, 159] width 3 height 2
click at [225, 175] on div "No" at bounding box center [215, 176] width 138 height 10
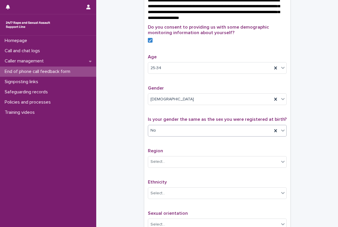
scroll to position [204, 0]
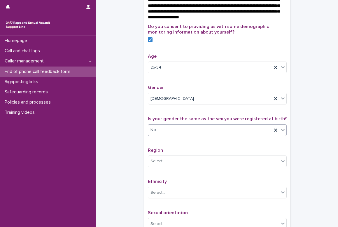
click at [225, 133] on icon at bounding box center [283, 130] width 6 height 6
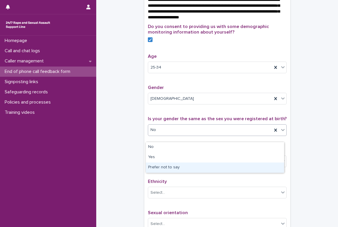
click at [225, 168] on div "Prefer not to say" at bounding box center [215, 167] width 138 height 10
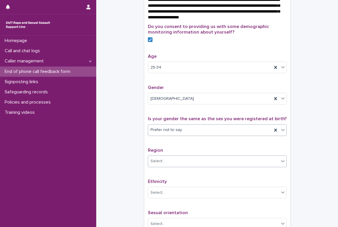
click at [225, 164] on icon at bounding box center [283, 161] width 6 height 6
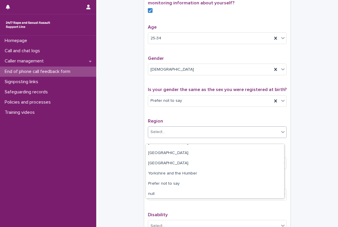
scroll to position [69, 0]
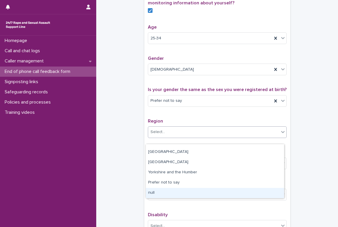
click at [214, 192] on div "null" at bounding box center [215, 193] width 138 height 10
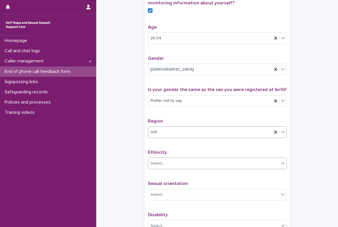
click at [225, 166] on icon at bounding box center [283, 163] width 6 height 6
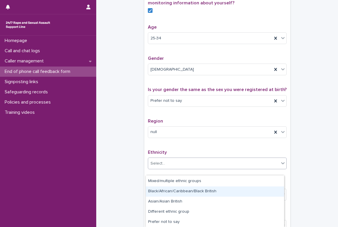
scroll to position [0, 0]
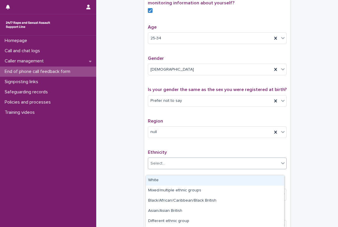
click at [163, 184] on div "White" at bounding box center [215, 180] width 138 height 10
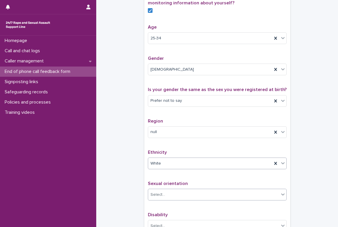
click at [225, 197] on icon at bounding box center [283, 194] width 6 height 6
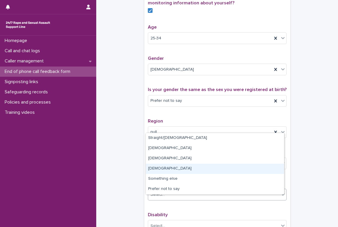
click at [166, 168] on div "[DEMOGRAPHIC_DATA]" at bounding box center [215, 169] width 138 height 10
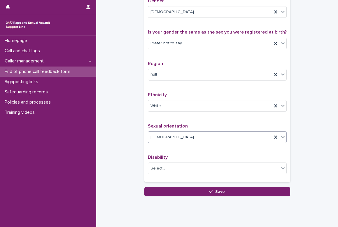
scroll to position [292, 0]
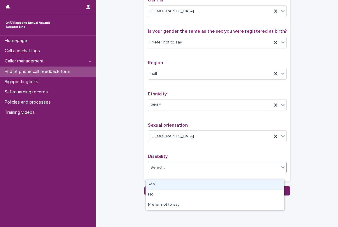
click at [225, 169] on icon at bounding box center [282, 167] width 3 height 2
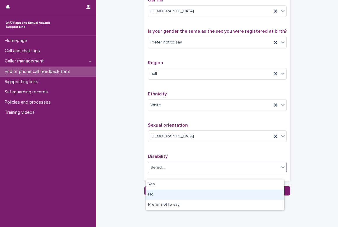
click at [225, 191] on div "No" at bounding box center [215, 194] width 138 height 10
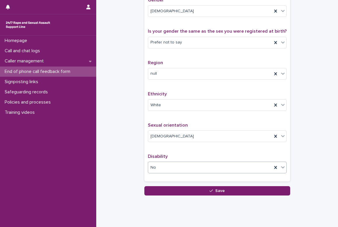
click at [225, 170] on icon at bounding box center [283, 167] width 6 height 6
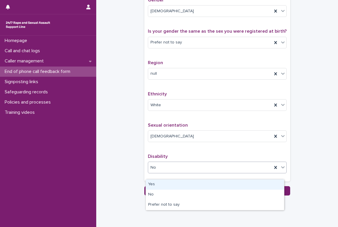
click at [225, 185] on div "Yes" at bounding box center [215, 184] width 138 height 10
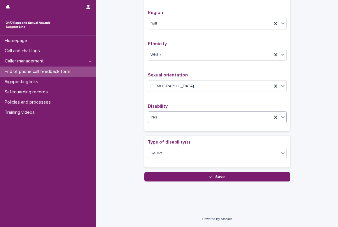
scroll to position [347, 0]
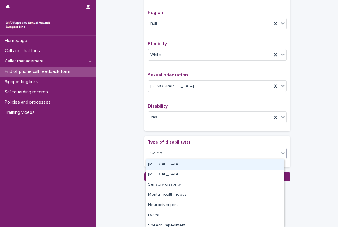
click at [225, 154] on icon at bounding box center [283, 153] width 6 height 6
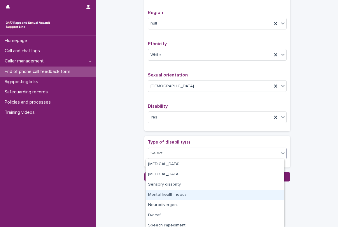
scroll to position [24, 0]
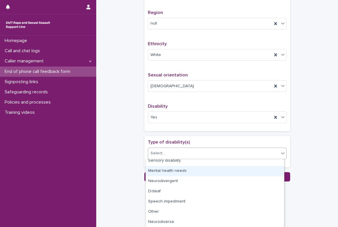
click at [225, 173] on div "Mental health needs" at bounding box center [215, 171] width 138 height 10
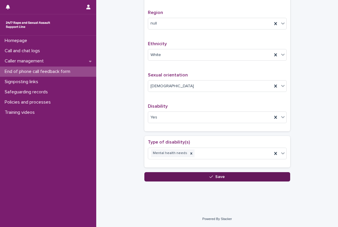
click at [224, 178] on button "Save" at bounding box center [217, 176] width 146 height 9
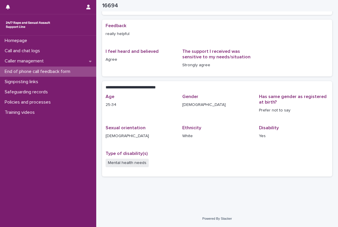
scroll to position [46, 0]
click at [22, 51] on p "Call and chat logs" at bounding box center [23, 51] width 42 height 6
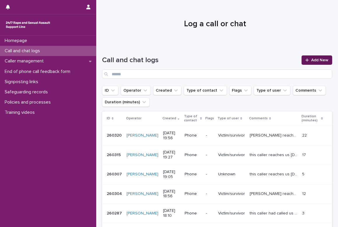
click at [225, 61] on span "Add New" at bounding box center [319, 60] width 17 height 4
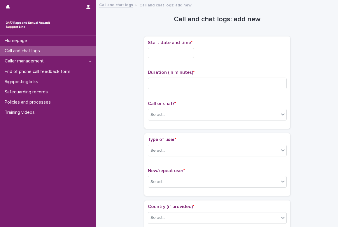
click at [166, 49] on input "text" at bounding box center [171, 53] width 46 height 10
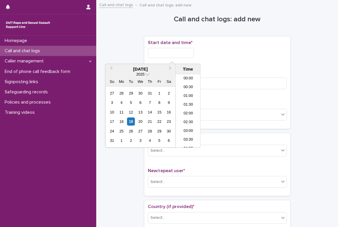
scroll to position [326, 0]
click at [166, 49] on input "text" at bounding box center [171, 53] width 46 height 10
click at [191, 100] on li "20:00" at bounding box center [188, 102] width 25 height 9
type input "**********"
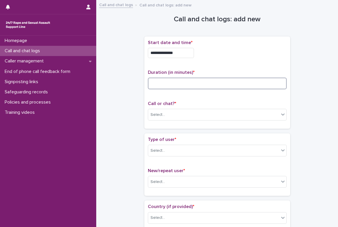
click at [167, 82] on input at bounding box center [217, 84] width 139 height 12
type input "**"
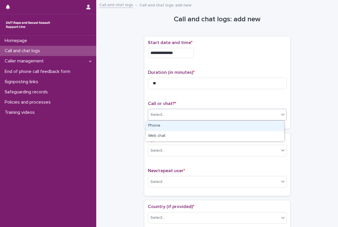
click at [169, 114] on div "Select..." at bounding box center [213, 115] width 131 height 10
click at [163, 123] on div "Phone" at bounding box center [215, 126] width 138 height 10
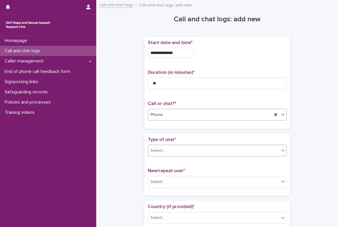
click at [159, 150] on div "Select..." at bounding box center [157, 151] width 15 height 6
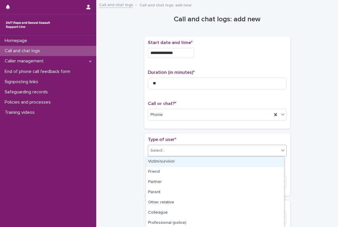
click at [158, 162] on div "Victim/survivor" at bounding box center [215, 162] width 138 height 10
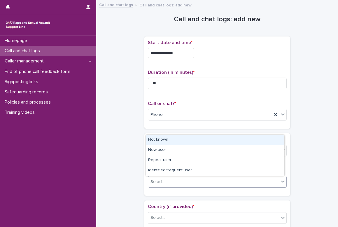
click at [154, 181] on div "Select..." at bounding box center [157, 182] width 15 height 6
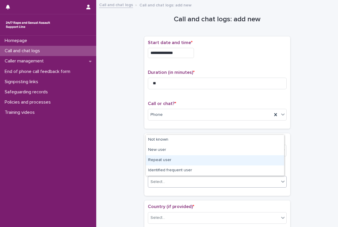
click at [177, 157] on div "Repeat user" at bounding box center [215, 160] width 138 height 10
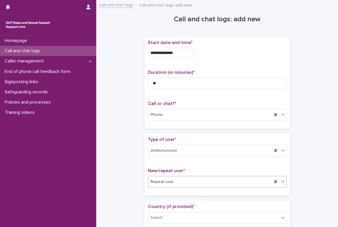
scroll to position [58, 0]
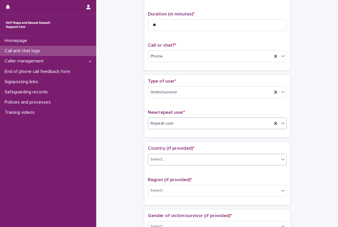
click at [181, 158] on div "Select..." at bounding box center [213, 160] width 131 height 10
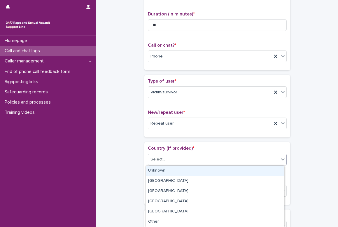
click at [180, 168] on div "Unknown" at bounding box center [215, 171] width 138 height 10
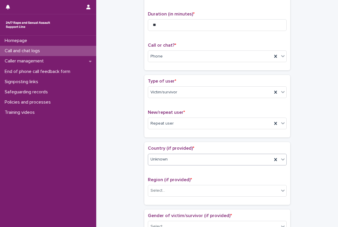
scroll to position [87, 0]
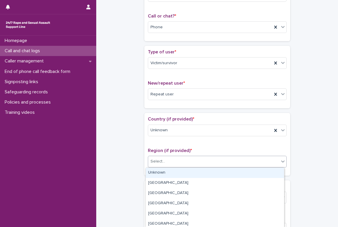
click at [173, 161] on div "Select..." at bounding box center [213, 162] width 131 height 10
click at [169, 173] on div "Unknown" at bounding box center [215, 173] width 138 height 10
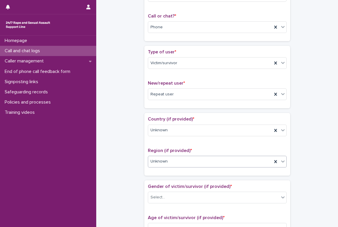
scroll to position [117, 0]
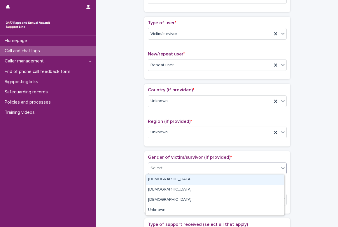
click at [167, 169] on div "Select..." at bounding box center [213, 168] width 131 height 10
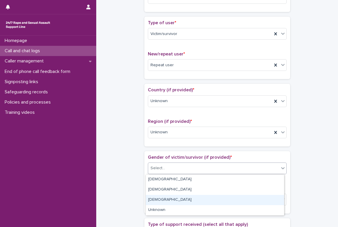
click at [166, 199] on div "[DEMOGRAPHIC_DATA]" at bounding box center [215, 200] width 138 height 10
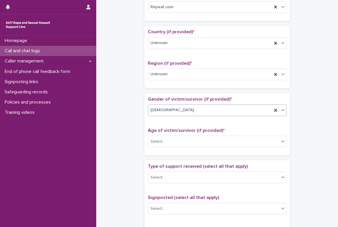
scroll to position [175, 0]
click at [174, 141] on div "Select..." at bounding box center [213, 141] width 131 height 10
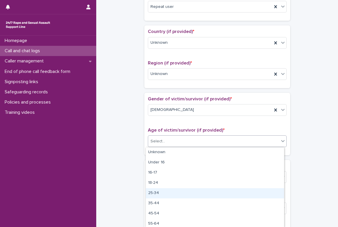
click at [170, 190] on div "25-34" at bounding box center [215, 193] width 138 height 10
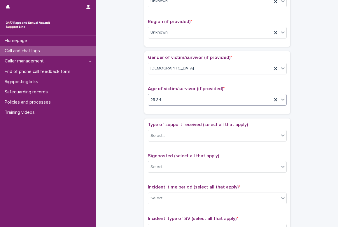
scroll to position [233, 0]
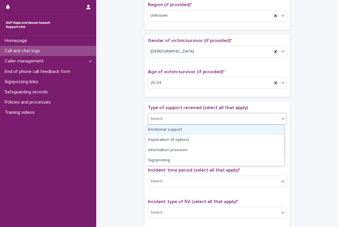
click at [171, 120] on div "Select..." at bounding box center [213, 119] width 131 height 10
click at [170, 131] on div "Emotional support" at bounding box center [215, 130] width 138 height 10
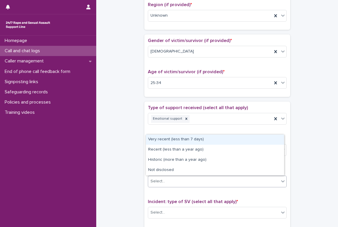
click at [161, 178] on div "Select..." at bounding box center [213, 181] width 131 height 10
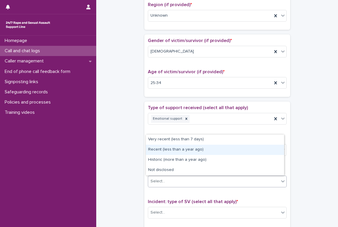
click at [173, 149] on div "Recent (less than a year ago)" at bounding box center [215, 150] width 138 height 10
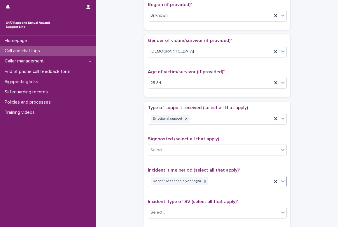
scroll to position [292, 0]
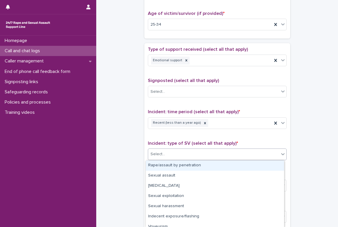
click at [189, 155] on div "Select..." at bounding box center [213, 154] width 131 height 10
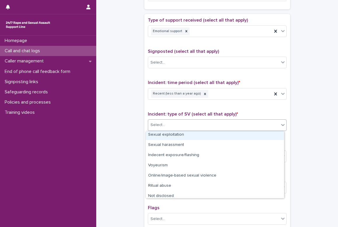
scroll to position [35, 0]
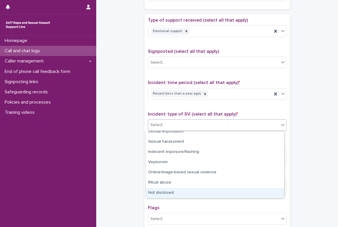
click at [170, 189] on div "Not disclosed" at bounding box center [215, 193] width 138 height 10
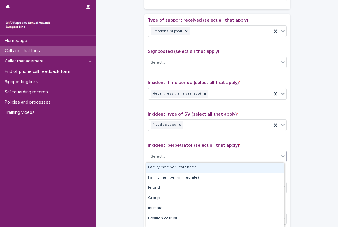
click at [179, 161] on div "Select..." at bounding box center [213, 157] width 131 height 10
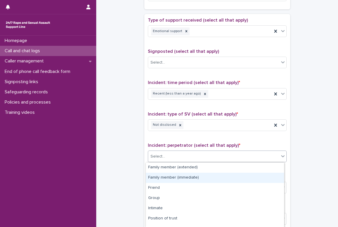
scroll to position [48, 0]
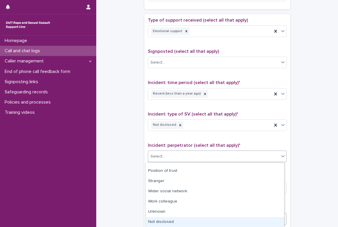
click at [164, 220] on div "Not disclosed" at bounding box center [215, 222] width 138 height 10
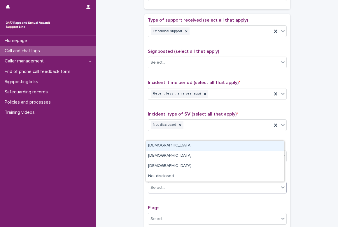
click at [171, 188] on div "Select..." at bounding box center [213, 188] width 131 height 10
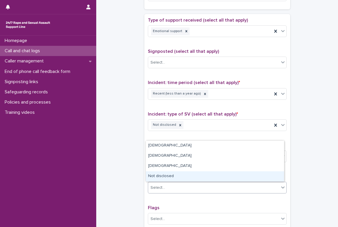
click at [173, 177] on div "Not disclosed" at bounding box center [215, 176] width 138 height 10
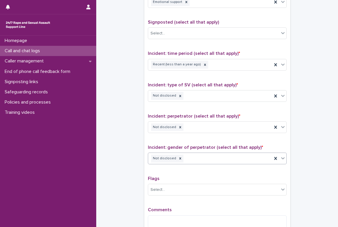
scroll to position [408, 0]
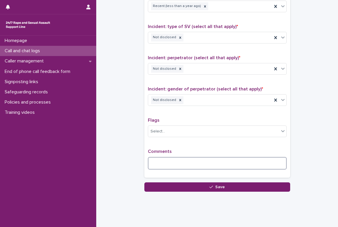
click at [171, 160] on textarea at bounding box center [217, 163] width 139 height 13
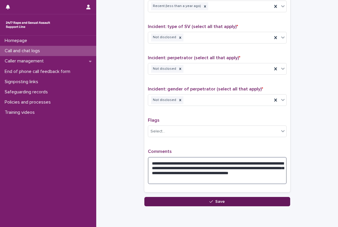
type textarea "**********"
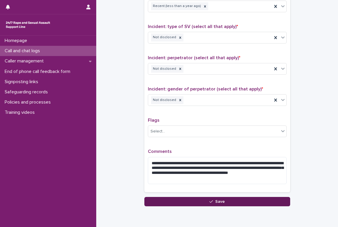
click at [213, 199] on button "Save" at bounding box center [217, 201] width 146 height 9
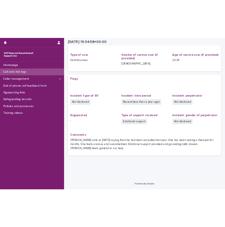
scroll to position [66, 0]
